Goal: Information Seeking & Learning: Check status

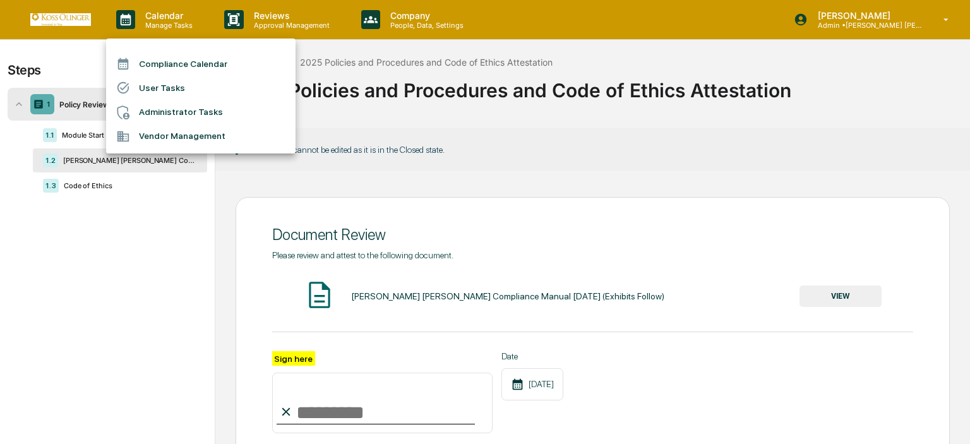
click at [167, 4] on div at bounding box center [485, 222] width 970 height 444
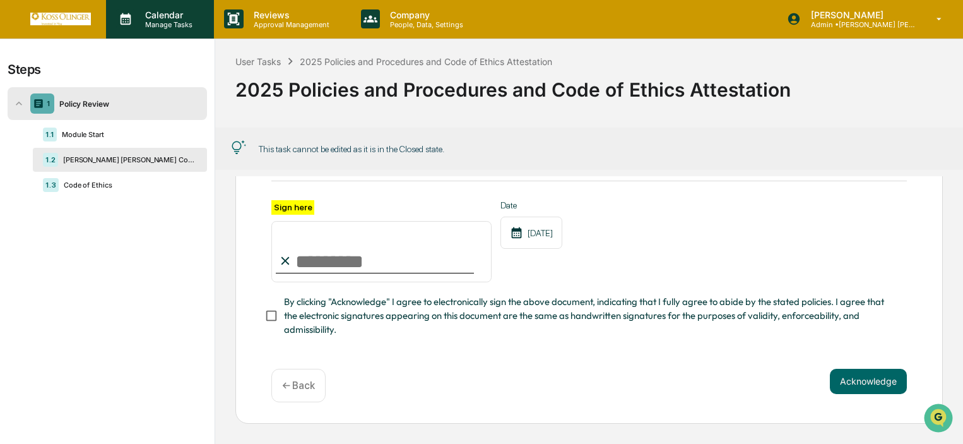
click at [177, 22] on p "Manage Tasks" at bounding box center [167, 24] width 64 height 9
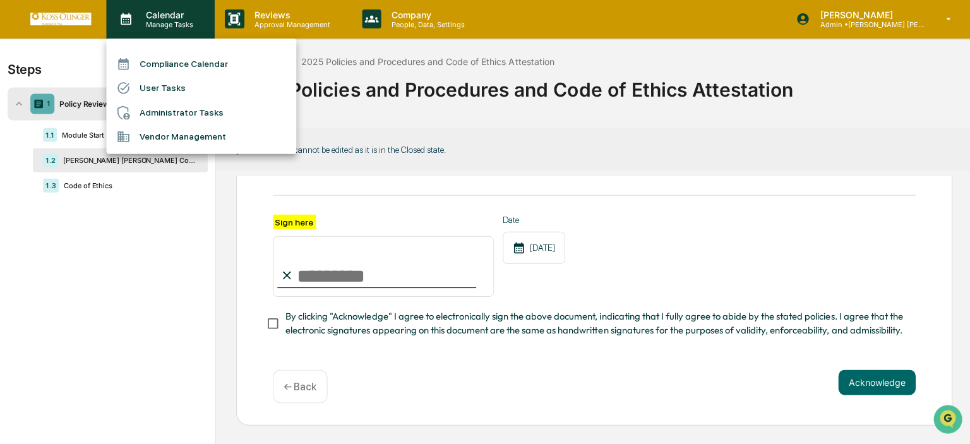
click at [177, 22] on div at bounding box center [485, 222] width 970 height 444
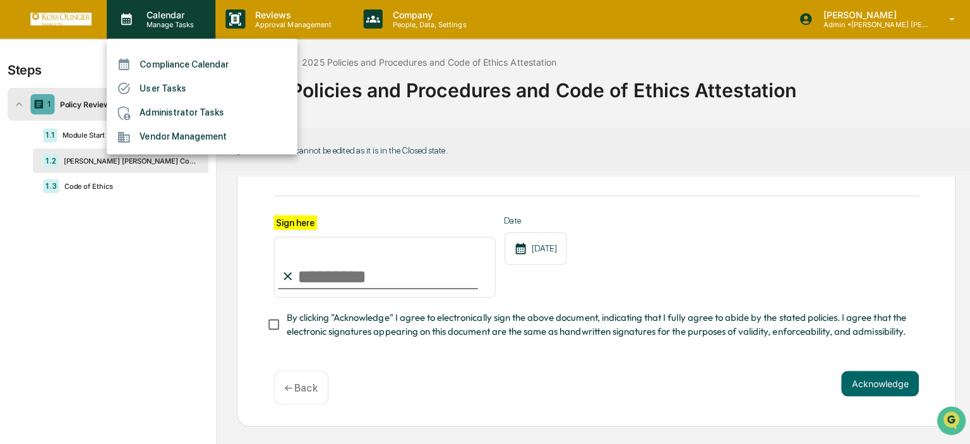
scroll to position [153, 0]
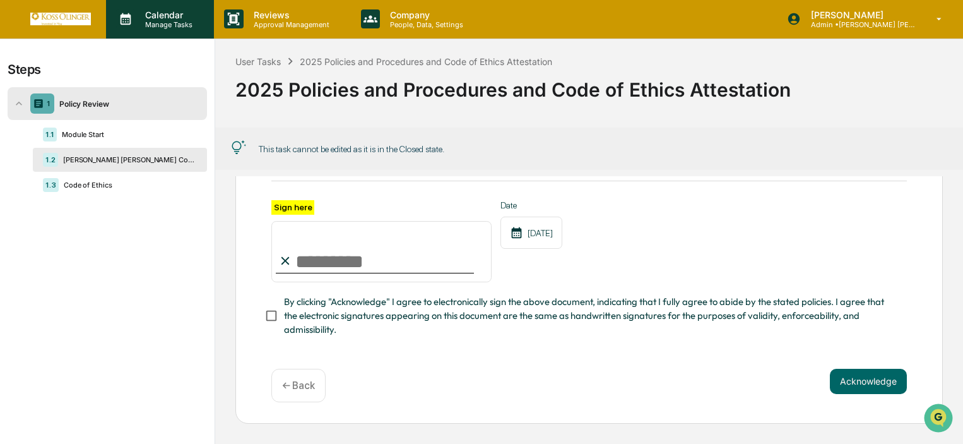
click at [179, 25] on p "Manage Tasks" at bounding box center [167, 24] width 64 height 9
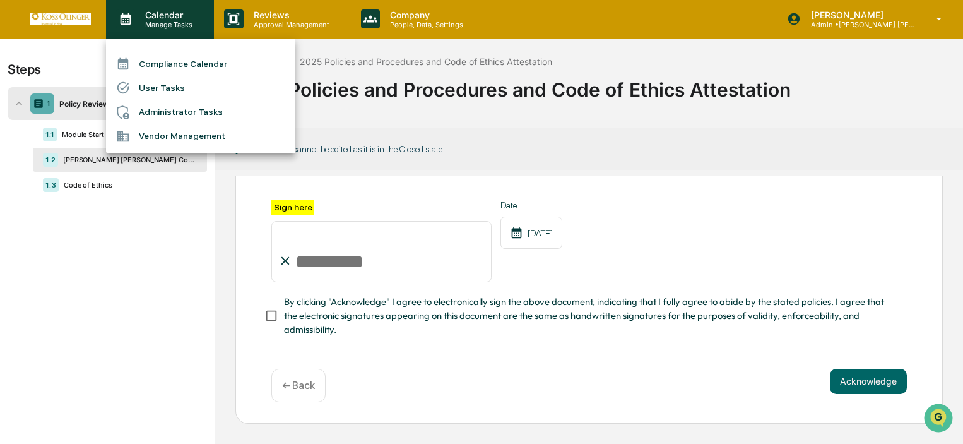
scroll to position [154, 0]
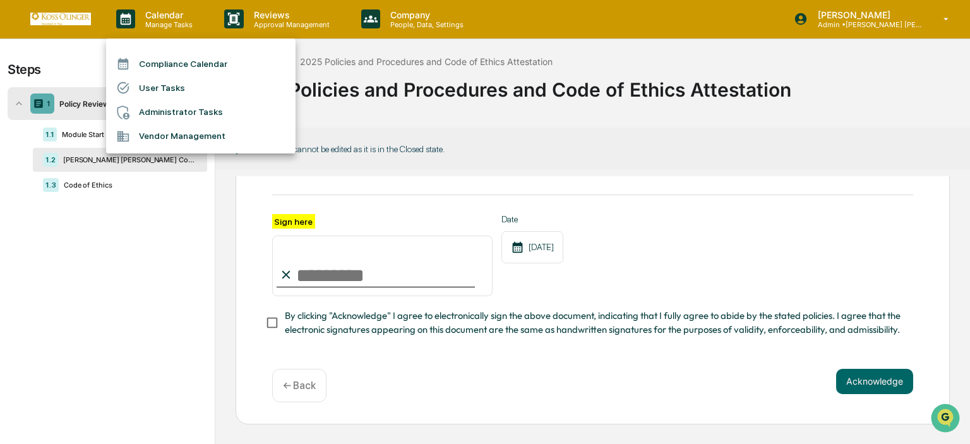
click at [181, 88] on li "User Tasks" at bounding box center [200, 88] width 189 height 24
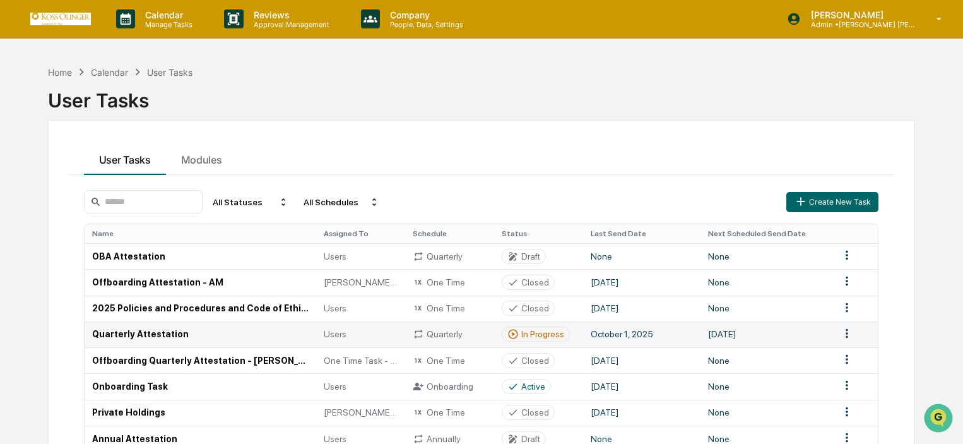
click at [220, 325] on td "Quarterly Attestation" at bounding box center [201, 334] width 232 height 26
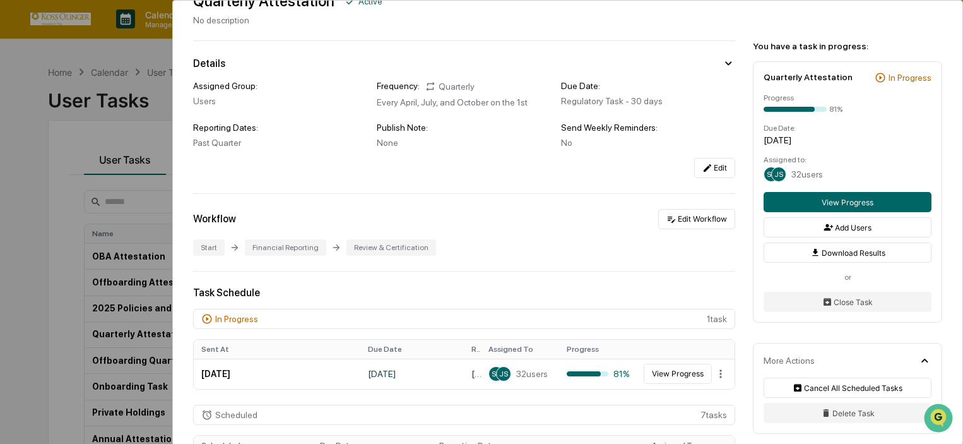
scroll to position [189, 0]
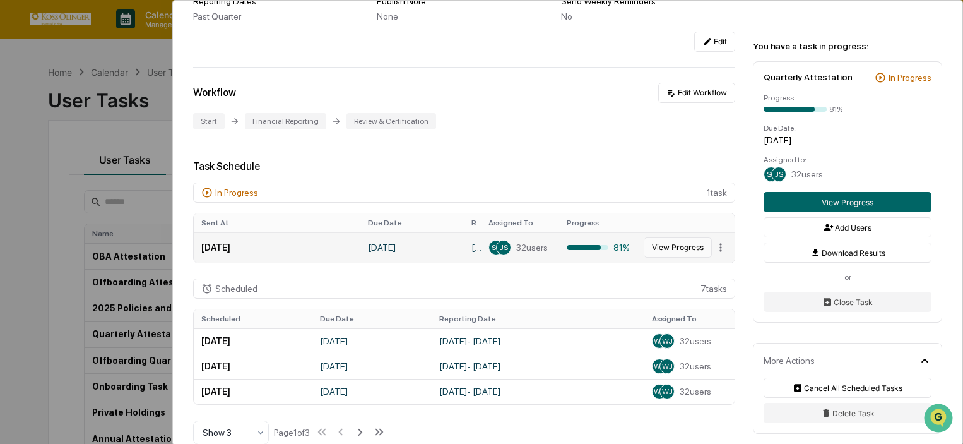
click at [653, 252] on button "View Progress" at bounding box center [678, 247] width 68 height 20
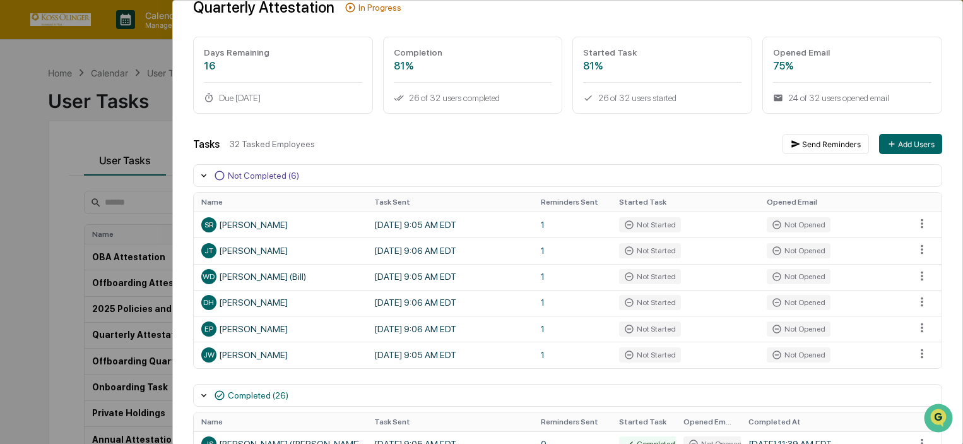
scroll to position [126, 0]
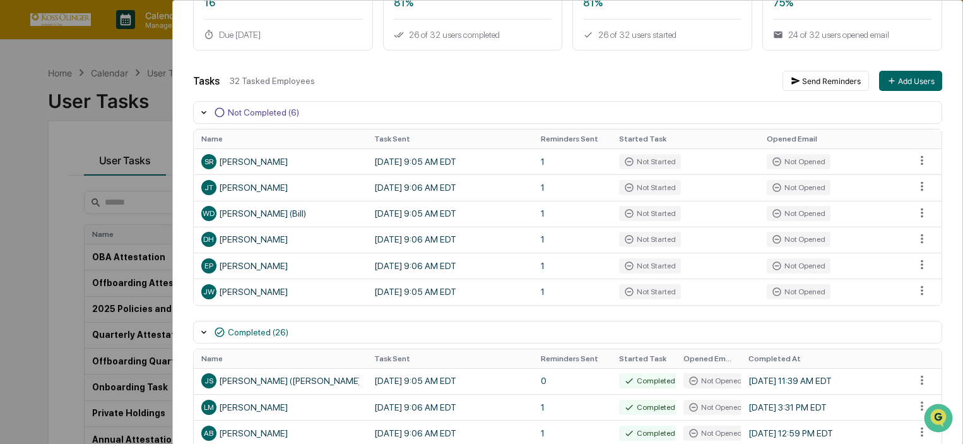
click at [61, 194] on div "User Tasks Quarterly Attestation Task Details Quarterly Attestation In Progress…" at bounding box center [481, 222] width 963 height 444
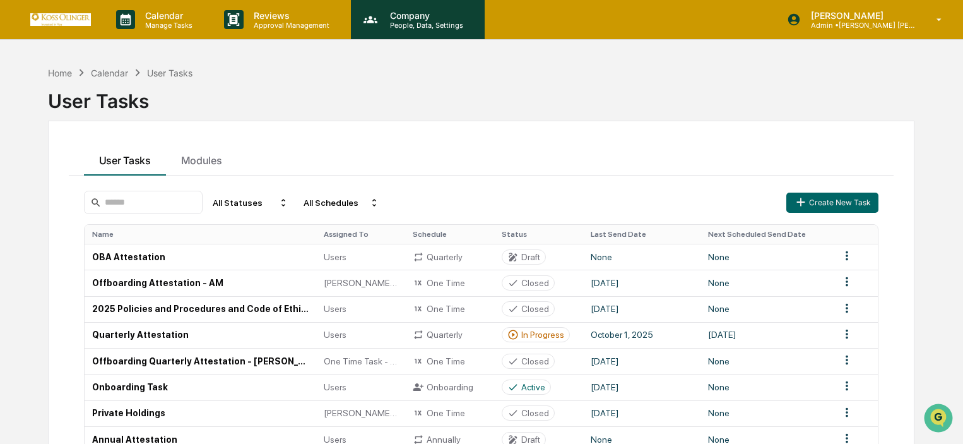
click at [396, 27] on p "People, Data, Settings" at bounding box center [425, 25] width 90 height 9
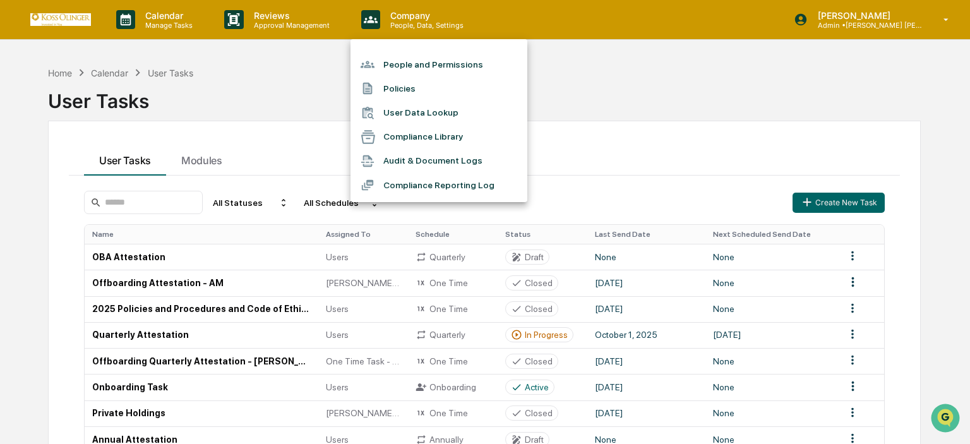
click at [386, 71] on li "People and Permissions" at bounding box center [438, 64] width 177 height 24
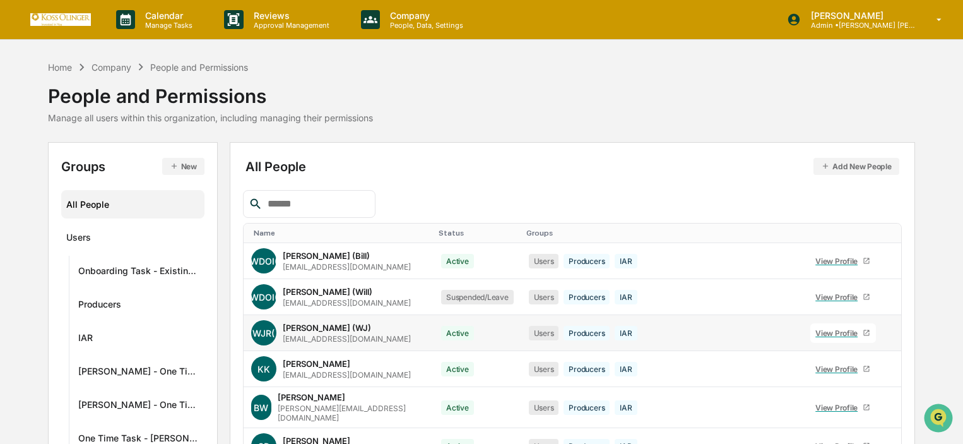
click at [311, 331] on div "[PERSON_NAME] (WJ)" at bounding box center [327, 328] width 88 height 10
click at [838, 333] on div "View Profile" at bounding box center [839, 332] width 47 height 9
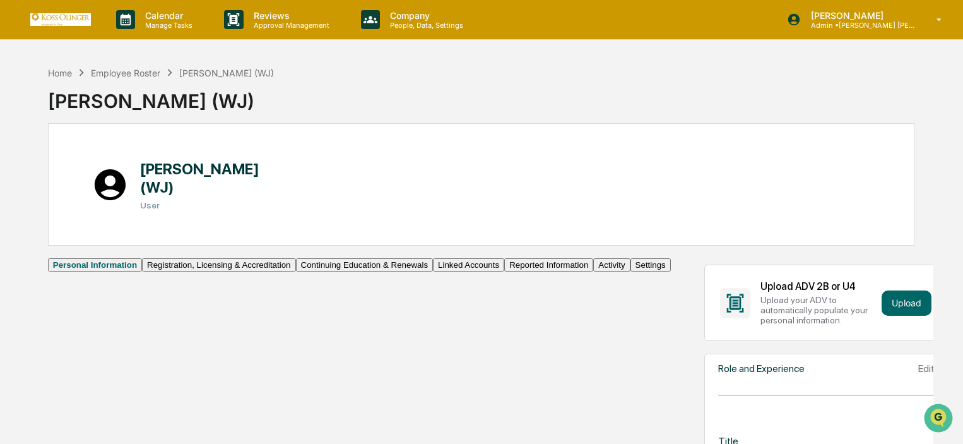
scroll to position [189, 0]
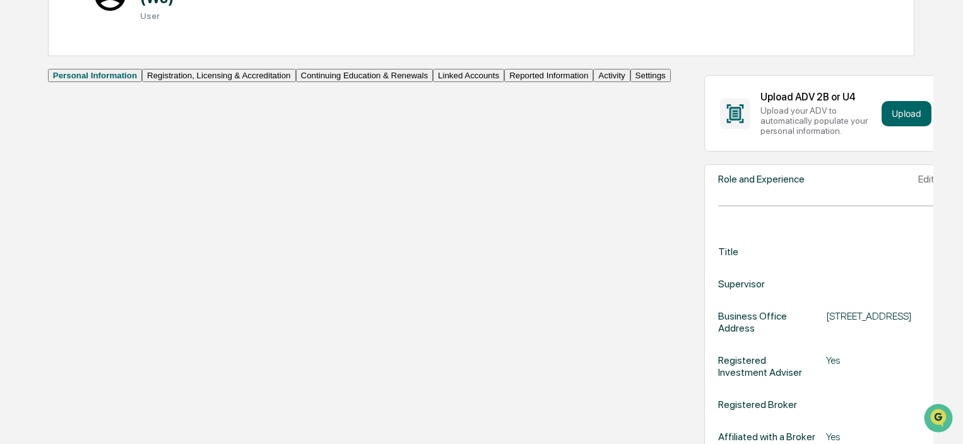
click at [593, 82] on button "Activity" at bounding box center [611, 75] width 37 height 13
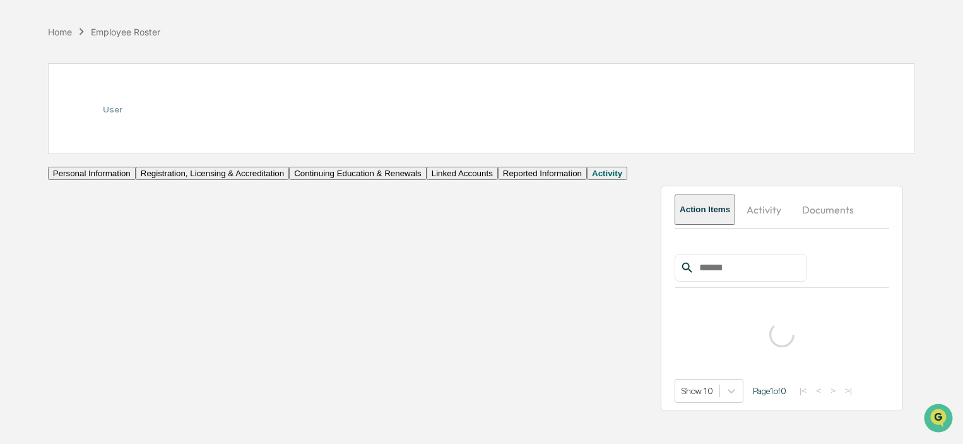
scroll to position [176, 0]
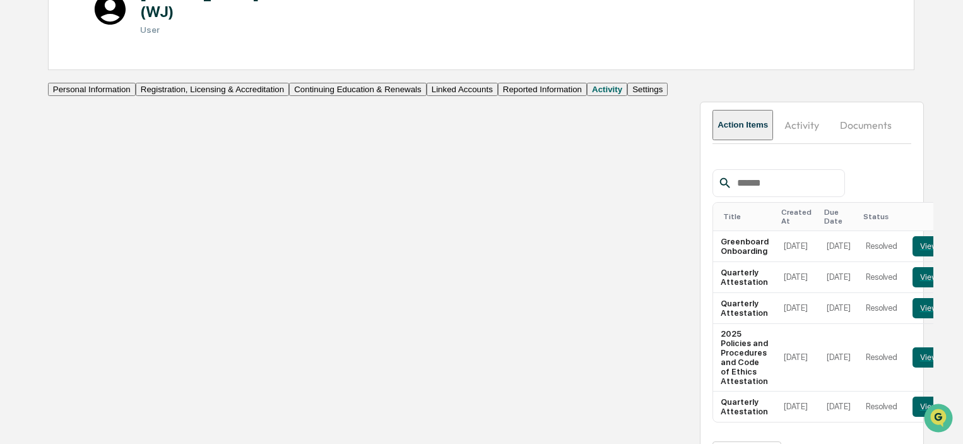
click at [498, 96] on button "Reported Information" at bounding box center [542, 89] width 89 height 13
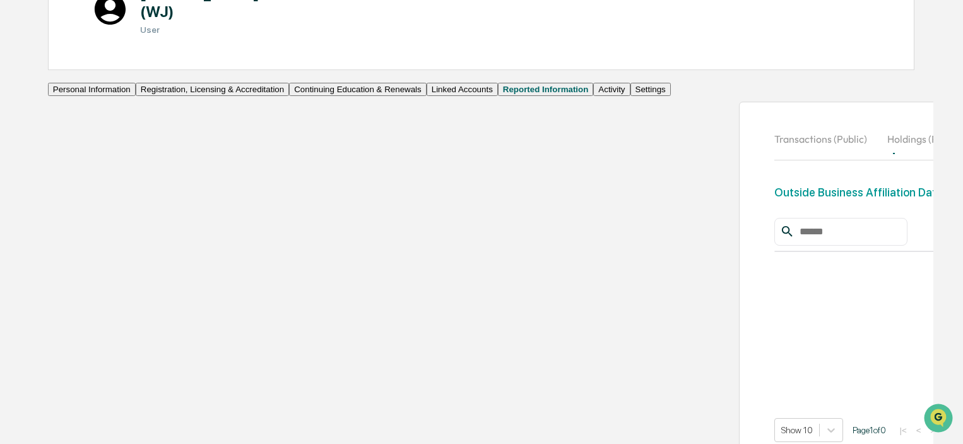
click at [289, 96] on button "Continuing Education & Renewals" at bounding box center [358, 89] width 138 height 13
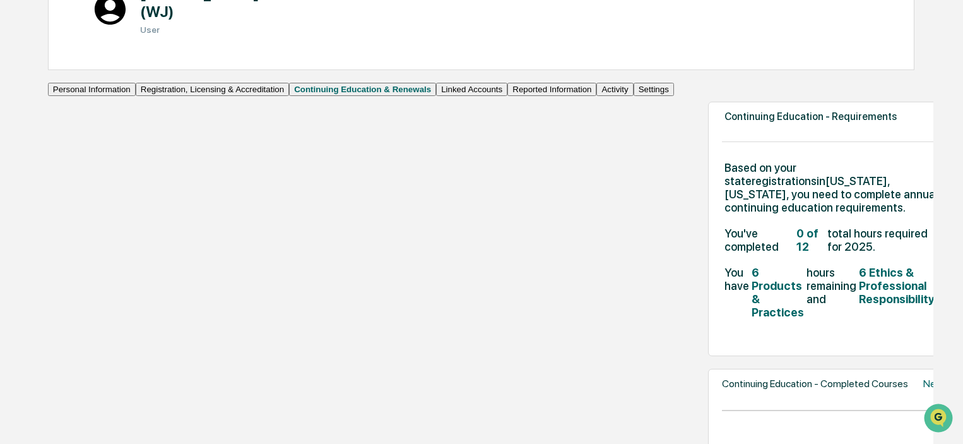
click at [136, 96] on button "Registration, Licensing & Accreditation" at bounding box center [212, 89] width 153 height 13
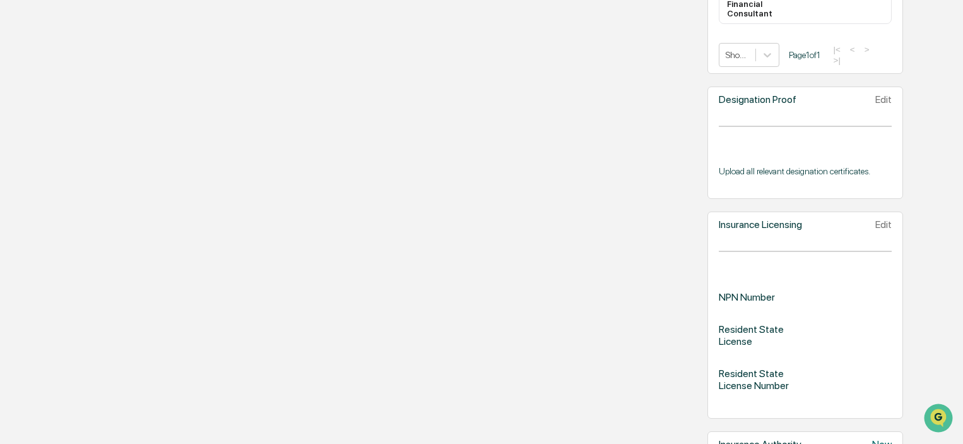
scroll to position [1416, 0]
